Goal: Task Accomplishment & Management: Manage account settings

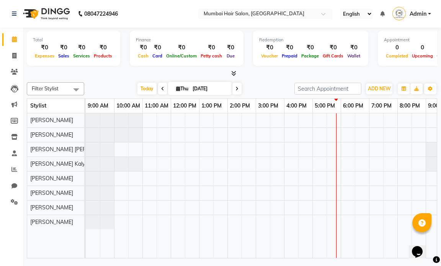
click at [214, 89] on input "[DATE]" at bounding box center [209, 88] width 38 height 11
select select "9"
select select "2025"
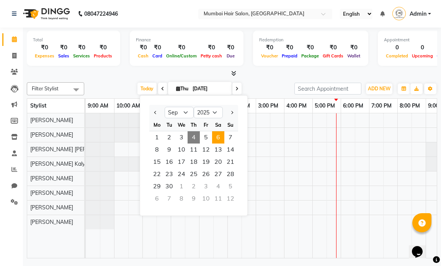
click at [221, 141] on span "6" at bounding box center [218, 137] width 12 height 12
type input "[DATE]"
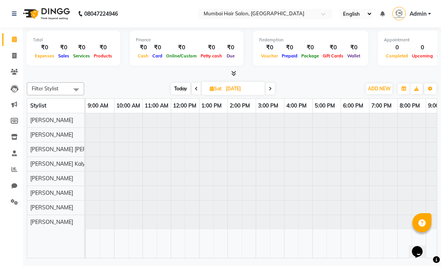
scroll to position [0, 46]
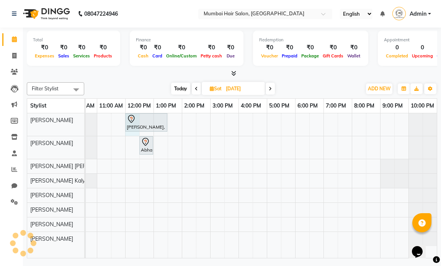
click at [135, 134] on div "[PERSON_NAME], 12:00 PM-01:30 PM, Touch-up 1 Inches - [PERSON_NAME] Side, 12:30…" at bounding box center [238, 185] width 397 height 145
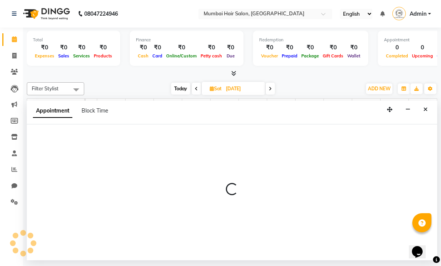
select select "66010"
select select "720"
select select "tentative"
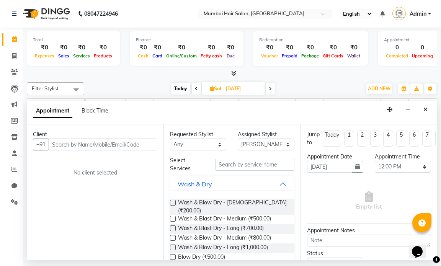
type input "9"
type input "8856999483"
click at [154, 149] on button "Add Client" at bounding box center [142, 145] width 32 height 12
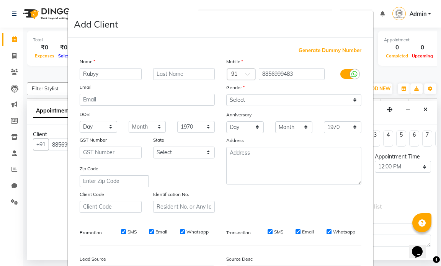
type input "Rubyy"
type input "[GEOGRAPHIC_DATA]"
click at [238, 99] on select "Select [DEMOGRAPHIC_DATA] [DEMOGRAPHIC_DATA] Other Prefer Not To Say" at bounding box center [293, 100] width 135 height 12
select select "[DEMOGRAPHIC_DATA]"
click at [226, 94] on select "Select [DEMOGRAPHIC_DATA] [DEMOGRAPHIC_DATA] Other Prefer Not To Say" at bounding box center [293, 100] width 135 height 12
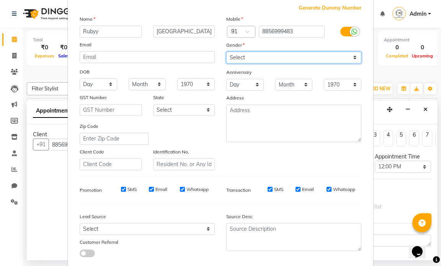
scroll to position [87, 0]
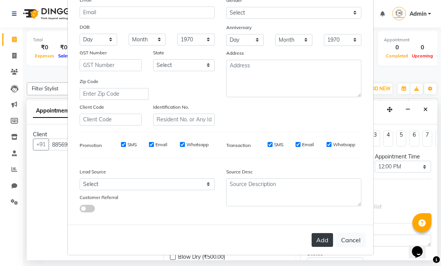
click at [321, 236] on button "Add" at bounding box center [322, 240] width 21 height 14
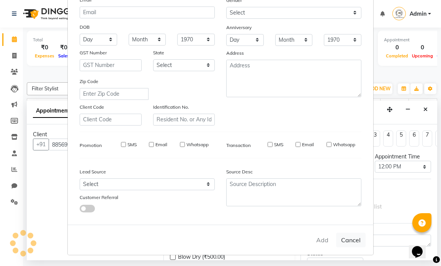
select select
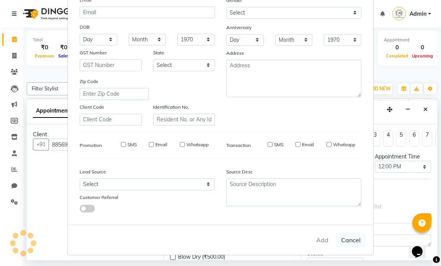
select select
checkbox input "false"
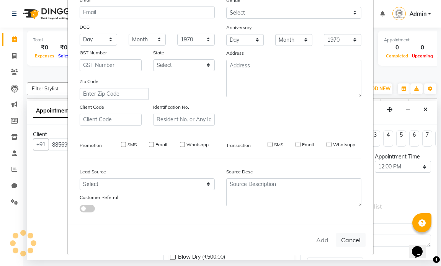
checkbox input "false"
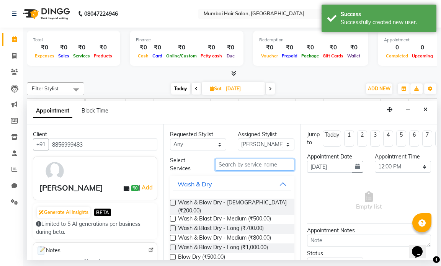
click at [245, 165] on input "text" at bounding box center [254, 165] width 79 height 12
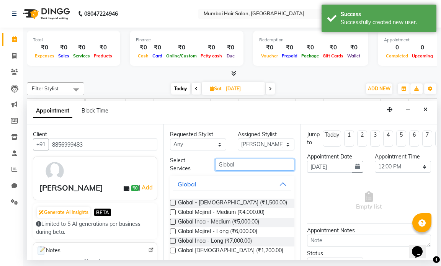
type input "Global"
click at [265, 189] on button "Global" at bounding box center [232, 184] width 118 height 14
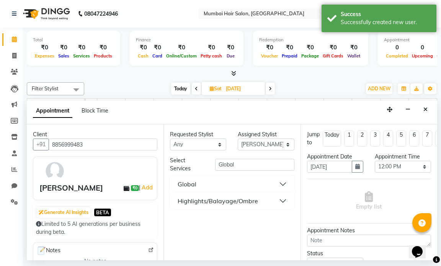
click at [245, 205] on div "Highlights/Balayage/Ombre" at bounding box center [218, 201] width 80 height 9
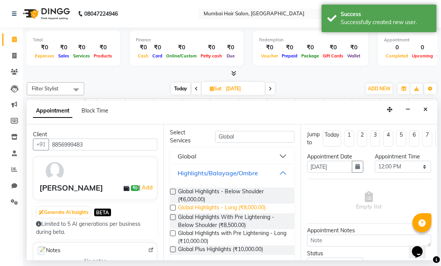
scroll to position [29, 0]
click at [238, 208] on span "Global Highlights - Long (₹8,000.00)" at bounding box center [222, 208] width 88 height 10
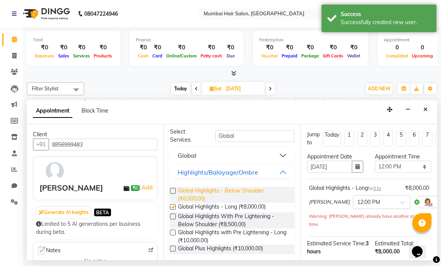
checkbox input "false"
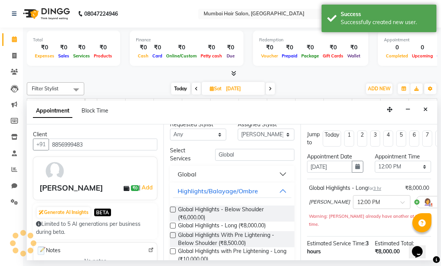
scroll to position [0, 0]
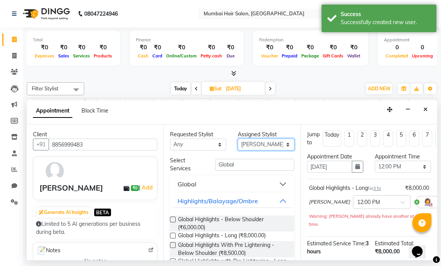
click at [247, 141] on select "Select [PERSON_NAME] [PERSON_NAME] [PERSON_NAME] Mohd [PERSON_NAME] Kalyan [PER…" at bounding box center [266, 145] width 56 height 12
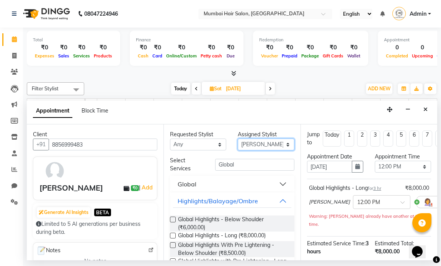
click at [252, 139] on select "Select [PERSON_NAME] [PERSON_NAME] [PERSON_NAME] Mohd [PERSON_NAME] Kalyan [PER…" at bounding box center [266, 145] width 56 height 12
drag, startPoint x: 243, startPoint y: 161, endPoint x: 201, endPoint y: 162, distance: 42.6
click at [201, 162] on div "Select Services Global" at bounding box center [232, 165] width 136 height 16
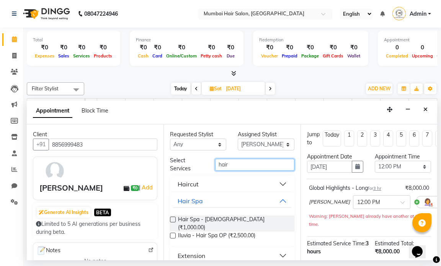
type input "hair"
click at [261, 202] on button "Hair Spa" at bounding box center [232, 201] width 118 height 14
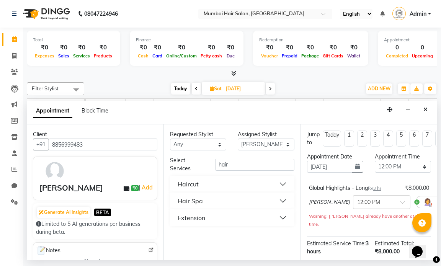
click at [262, 185] on button "Haircut" at bounding box center [232, 184] width 118 height 14
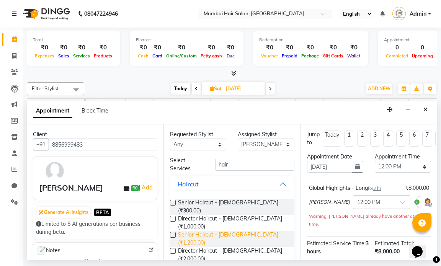
click at [257, 231] on span "Senior Haircut - [DEMOGRAPHIC_DATA] (₹1,200.00)" at bounding box center [233, 239] width 110 height 16
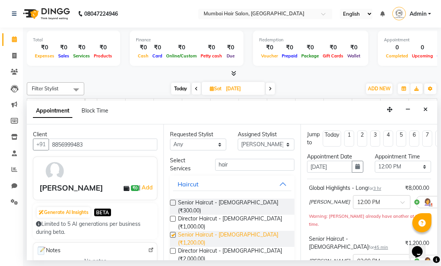
checkbox input "false"
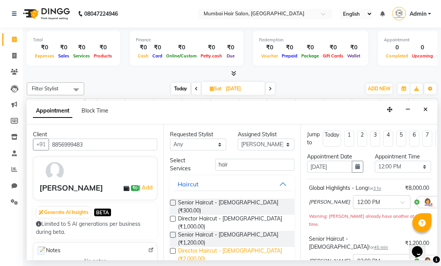
click at [254, 247] on span "Director Haircut - [DEMOGRAPHIC_DATA] (₹2,000.00)" at bounding box center [233, 255] width 110 height 16
checkbox input "false"
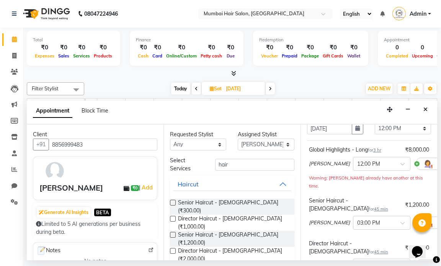
scroll to position [38, 36]
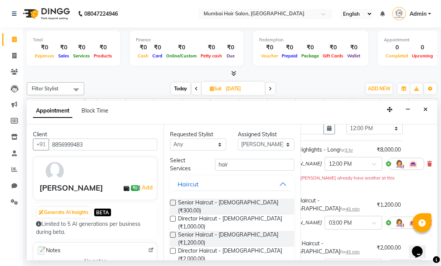
click at [428, 220] on icon at bounding box center [430, 222] width 5 height 5
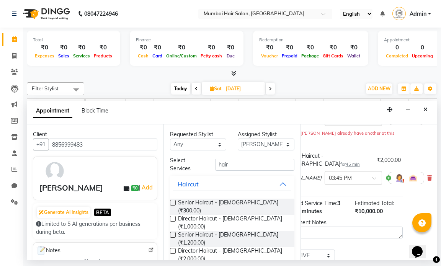
scroll to position [131, 36]
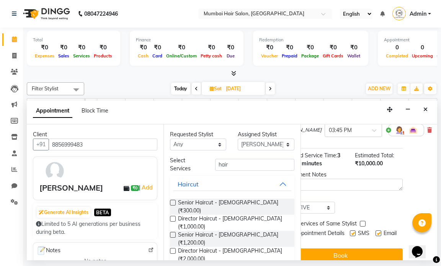
click at [376, 231] on label at bounding box center [379, 234] width 6 height 6
click at [376, 232] on input "checkbox" at bounding box center [378, 234] width 5 height 5
checkbox input "false"
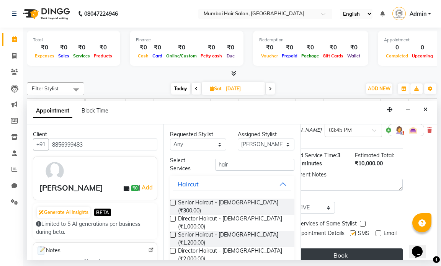
click at [364, 249] on button "Book" at bounding box center [341, 256] width 124 height 14
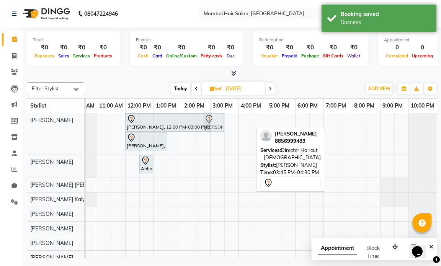
drag, startPoint x: 241, startPoint y: 124, endPoint x: 219, endPoint y: 124, distance: 21.5
click at [40, 124] on div "[PERSON_NAME], 12:00 PM-03:00 PM, Global Highlights - Long [PERSON_NAME], 03:45…" at bounding box center [40, 133] width 0 height 41
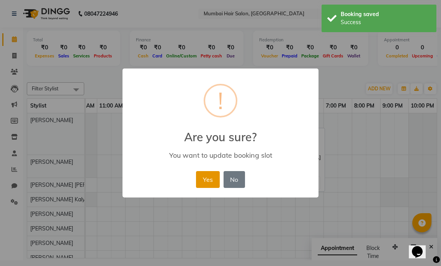
click at [209, 184] on button "Yes" at bounding box center [207, 179] width 23 height 17
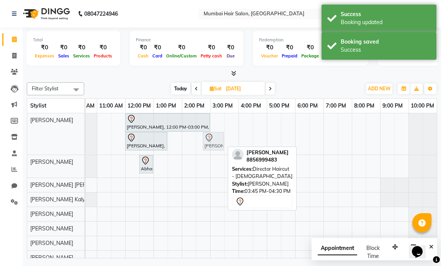
click at [40, 144] on div "[PERSON_NAME], 12:00 PM-03:00 PM, Global Highlights - Long [PERSON_NAME], 12:00…" at bounding box center [40, 133] width 0 height 41
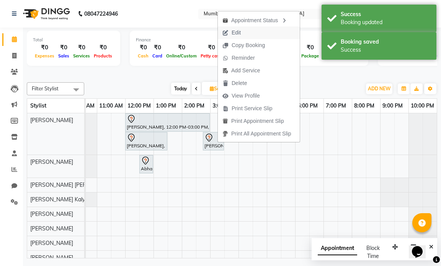
click at [241, 34] on span "Edit" at bounding box center [236, 33] width 9 height 8
select select "tentative"
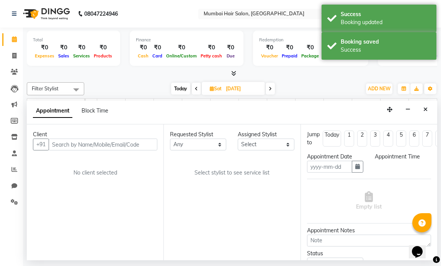
type input "[DATE]"
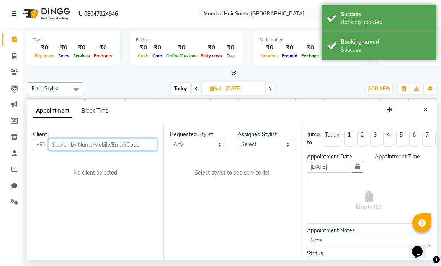
select select "66010"
select select "720"
select select "3758"
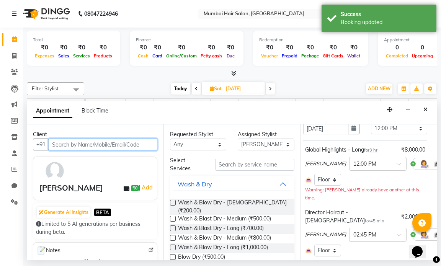
scroll to position [77, 4]
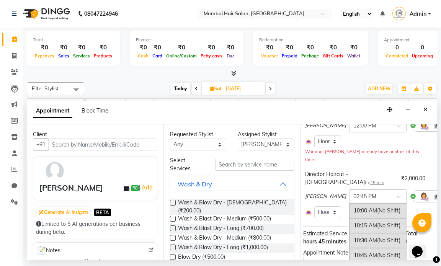
click at [354, 192] on input "text" at bounding box center [371, 196] width 34 height 8
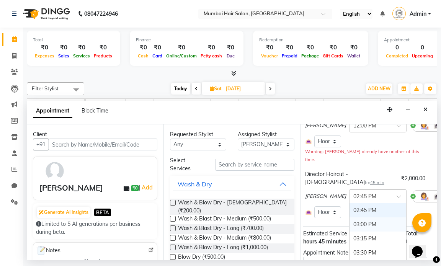
click at [350, 218] on div "03:00 PM" at bounding box center [378, 225] width 57 height 14
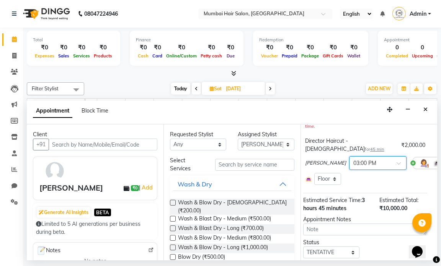
scroll to position [126, 4]
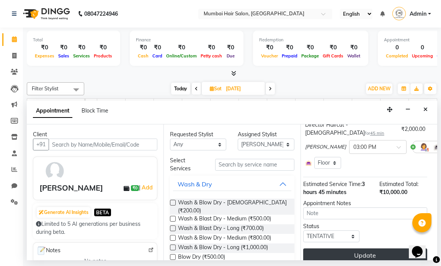
click at [361, 249] on button "Update" at bounding box center [365, 256] width 124 height 14
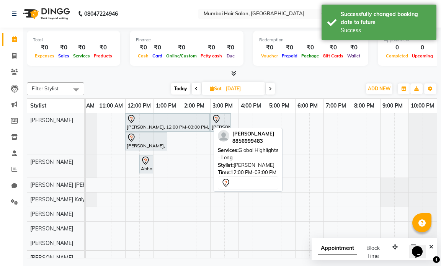
click at [174, 123] on div at bounding box center [168, 119] width 82 height 9
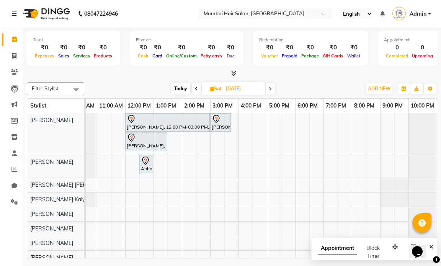
click at [220, 86] on span "Sat" at bounding box center [216, 89] width 16 height 6
select select "9"
select select "2025"
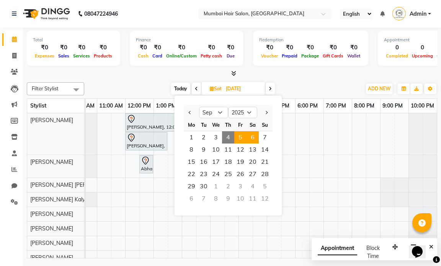
click at [242, 137] on span "5" at bounding box center [240, 137] width 12 height 12
type input "[DATE]"
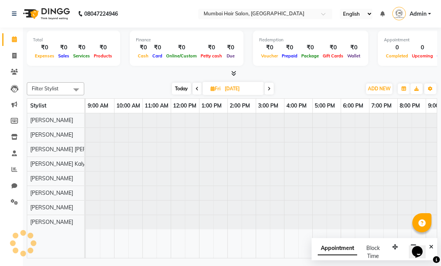
scroll to position [0, 46]
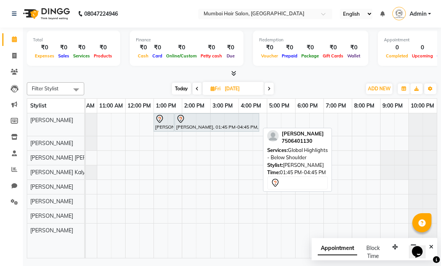
click at [203, 125] on div "[PERSON_NAME], 01:45 PM-04:45 PM, Global Highlights - Below Shoulder" at bounding box center [216, 123] width 83 height 16
select select "7"
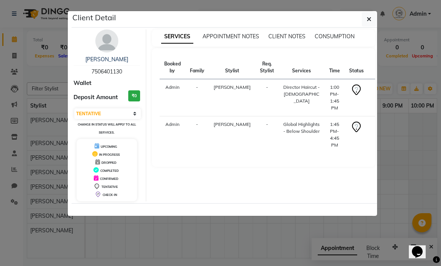
drag, startPoint x: 123, startPoint y: 74, endPoint x: 90, endPoint y: 72, distance: 33.0
click at [92, 72] on span "7506401130" at bounding box center [107, 71] width 31 height 7
copy span "7506401130"
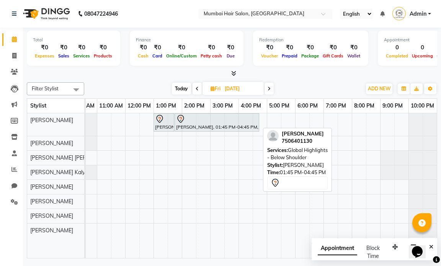
click at [189, 126] on div "[PERSON_NAME], 01:45 PM-04:45 PM, Global Highlights - Below Shoulder" at bounding box center [216, 123] width 83 height 16
select select "7"
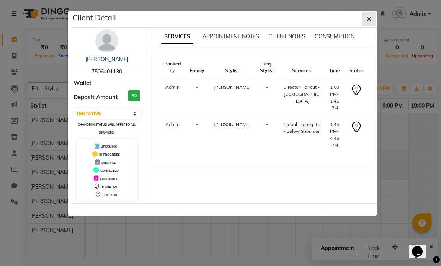
click at [366, 22] on button "button" at bounding box center [369, 19] width 15 height 15
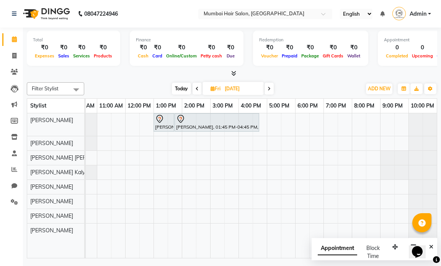
drag, startPoint x: 195, startPoint y: 90, endPoint x: 190, endPoint y: 97, distance: 8.8
click at [195, 90] on span at bounding box center [197, 89] width 9 height 12
type input "[DATE]"
